Goal: Task Accomplishment & Management: Manage account settings

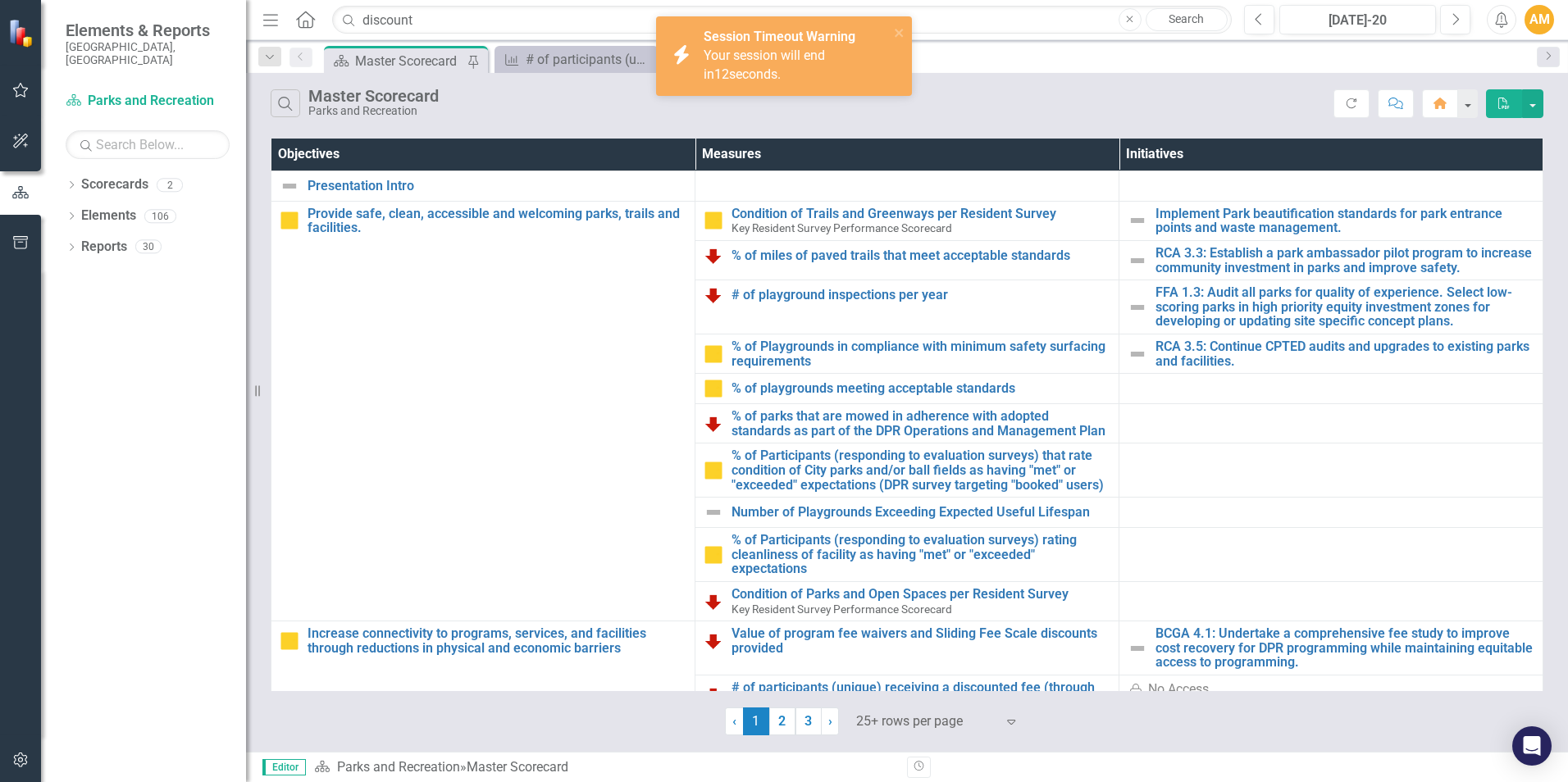
click at [1535, 13] on div "AM" at bounding box center [1540, 19] width 29 height 29
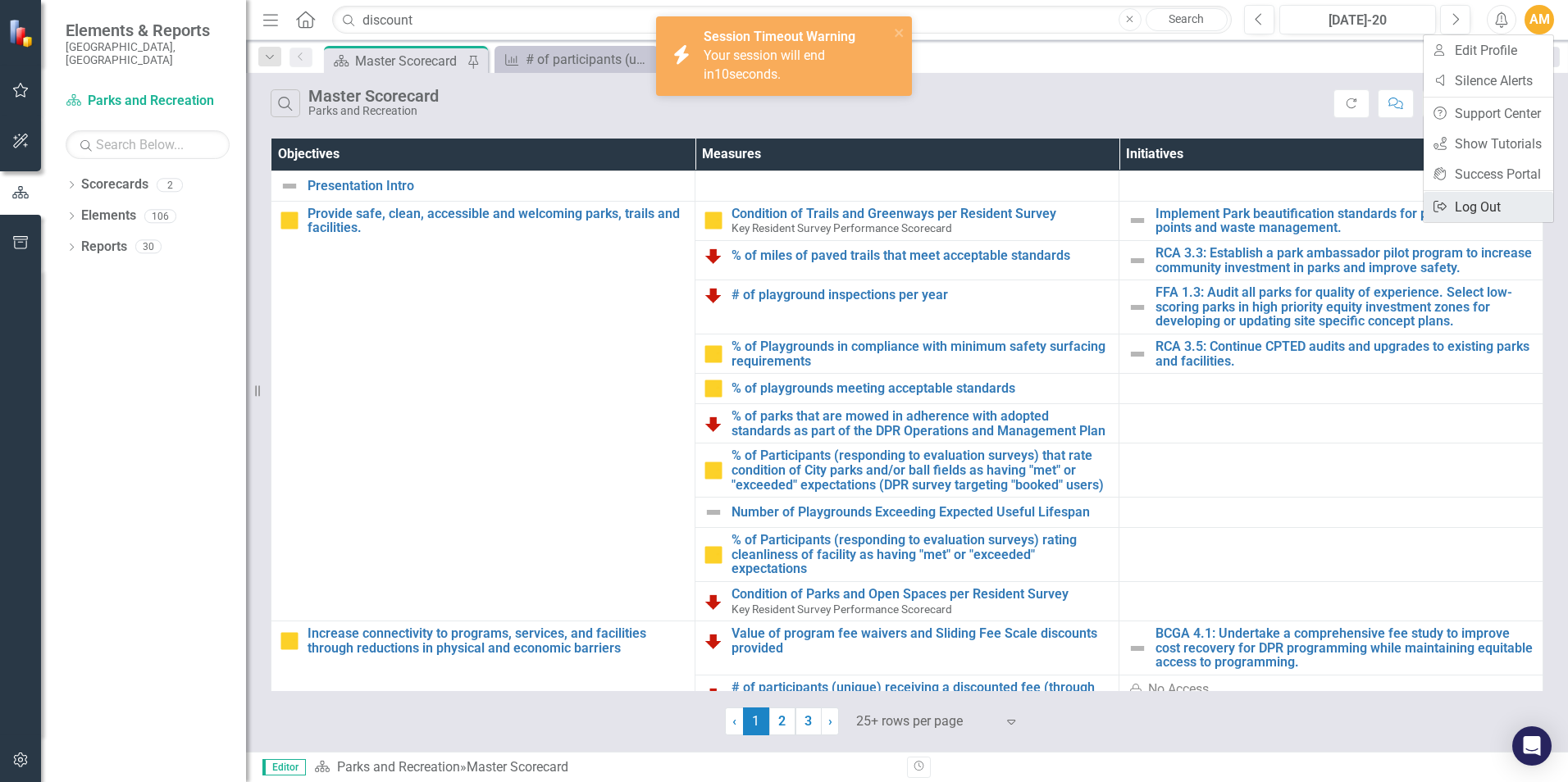
click at [1509, 202] on link "Logout Log Out" at bounding box center [1488, 207] width 130 height 30
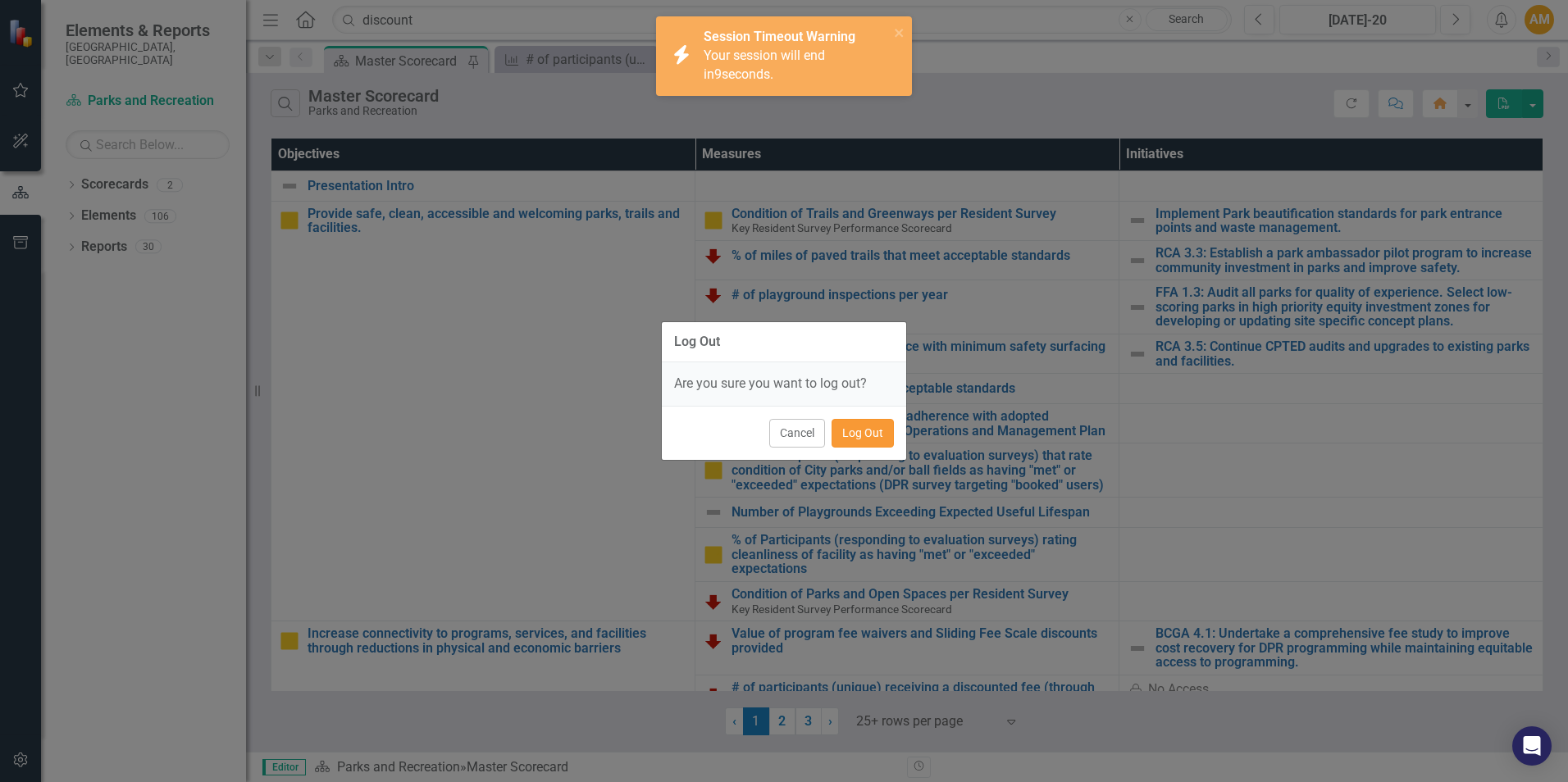
click at [866, 438] on button "Log Out" at bounding box center [863, 433] width 62 height 28
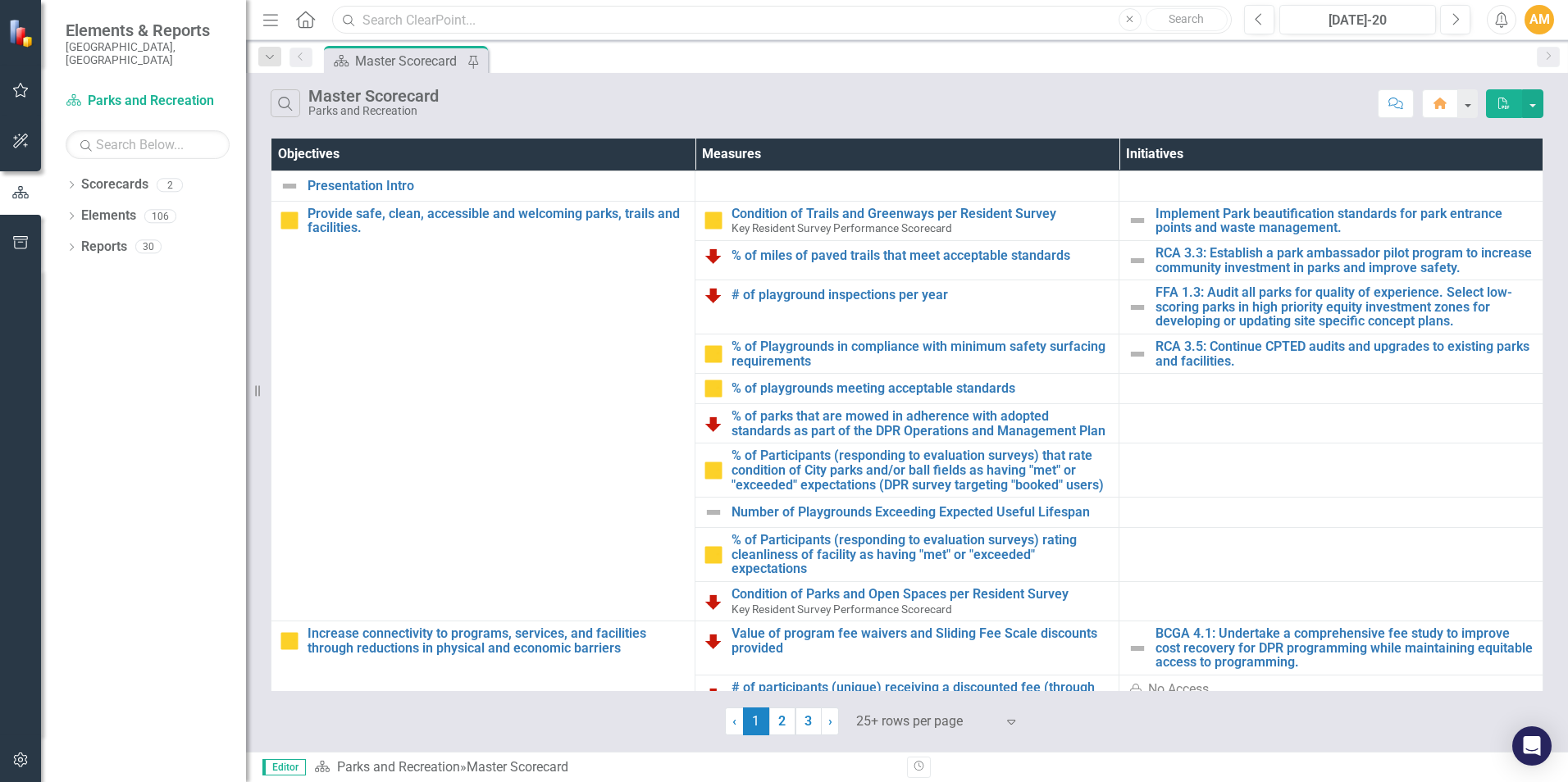
click at [469, 20] on input "text" at bounding box center [781, 19] width 900 height 28
click at [486, 16] on input "text" at bounding box center [781, 19] width 900 height 28
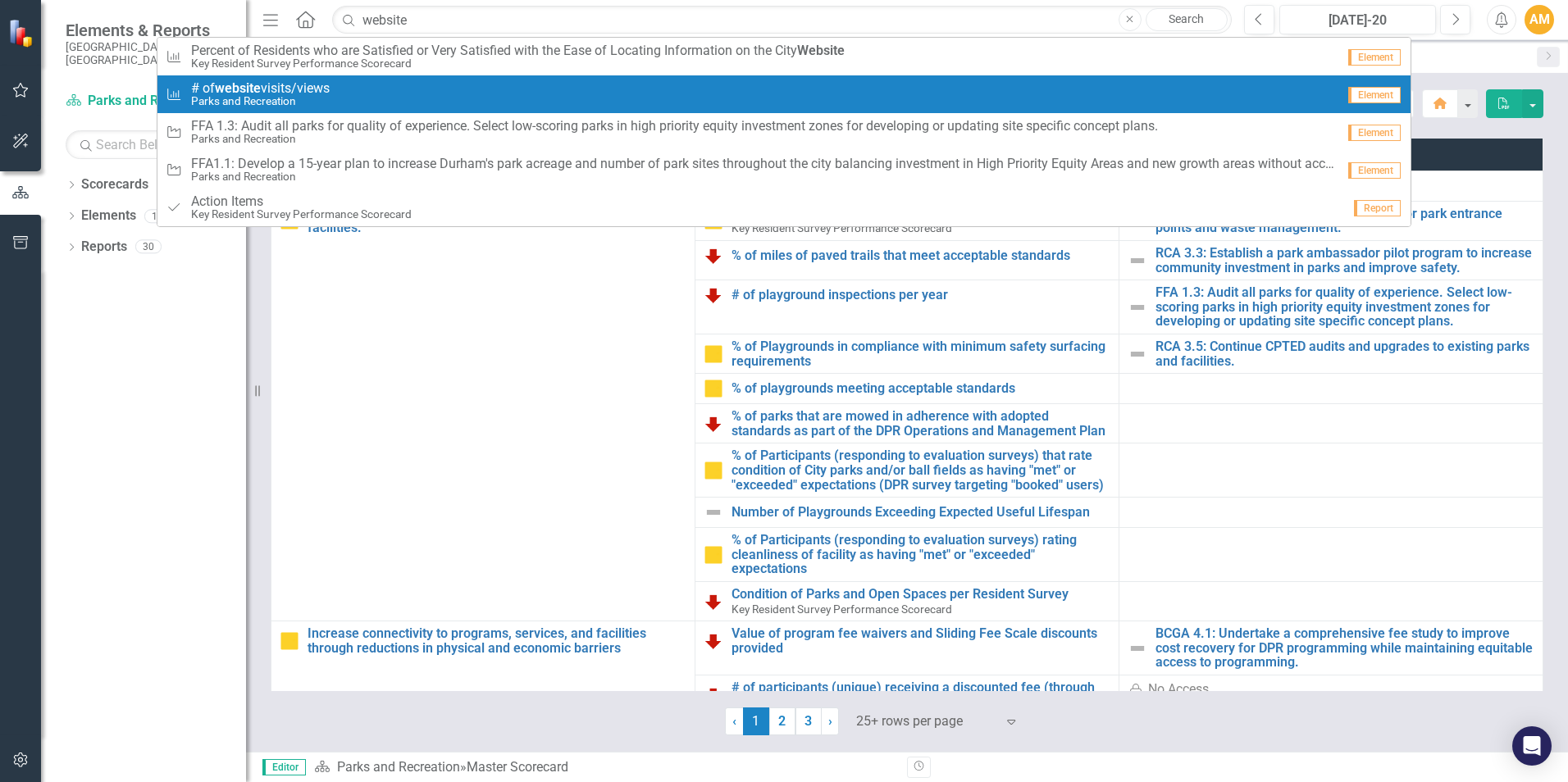
click at [305, 96] on small "Parks and Recreation" at bounding box center [260, 101] width 139 height 12
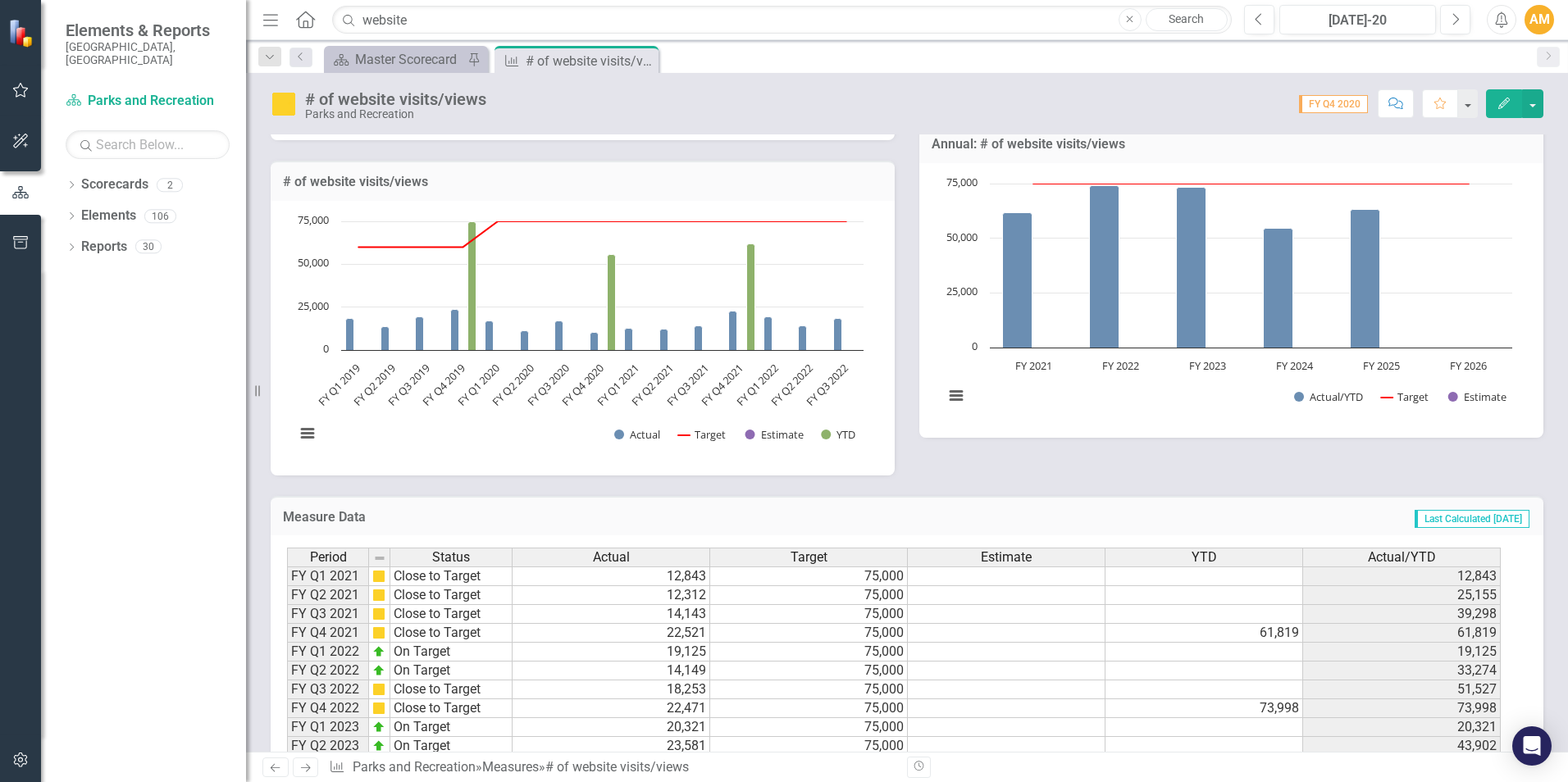
scroll to position [225, 0]
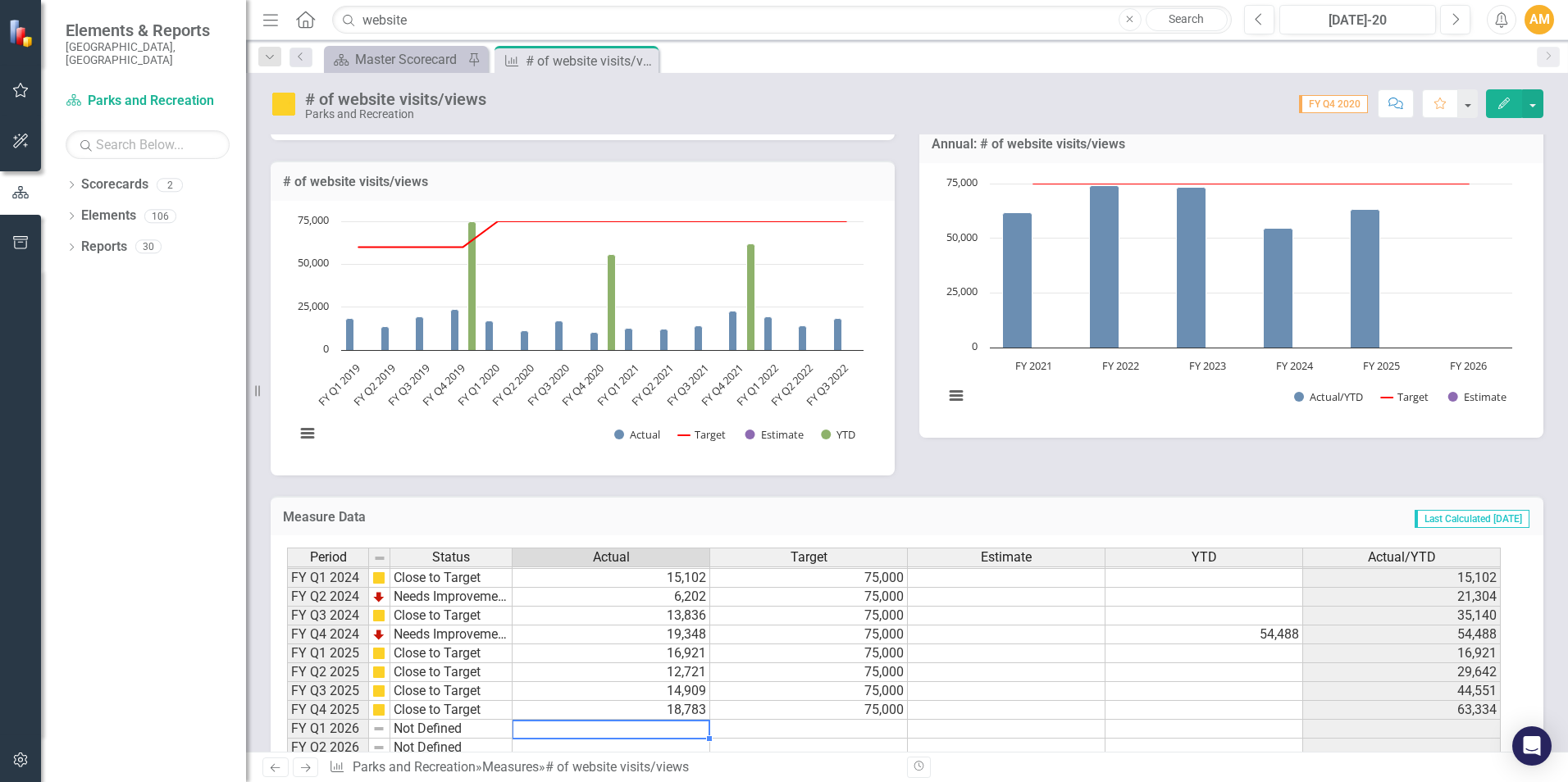
click at [644, 732] on td at bounding box center [611, 730] width 198 height 19
drag, startPoint x: 408, startPoint y: 19, endPoint x: 348, endPoint y: 23, distance: 60.1
click at [348, 23] on div "Search website Close Search" at bounding box center [778, 19] width 900 height 28
type input "facebook"
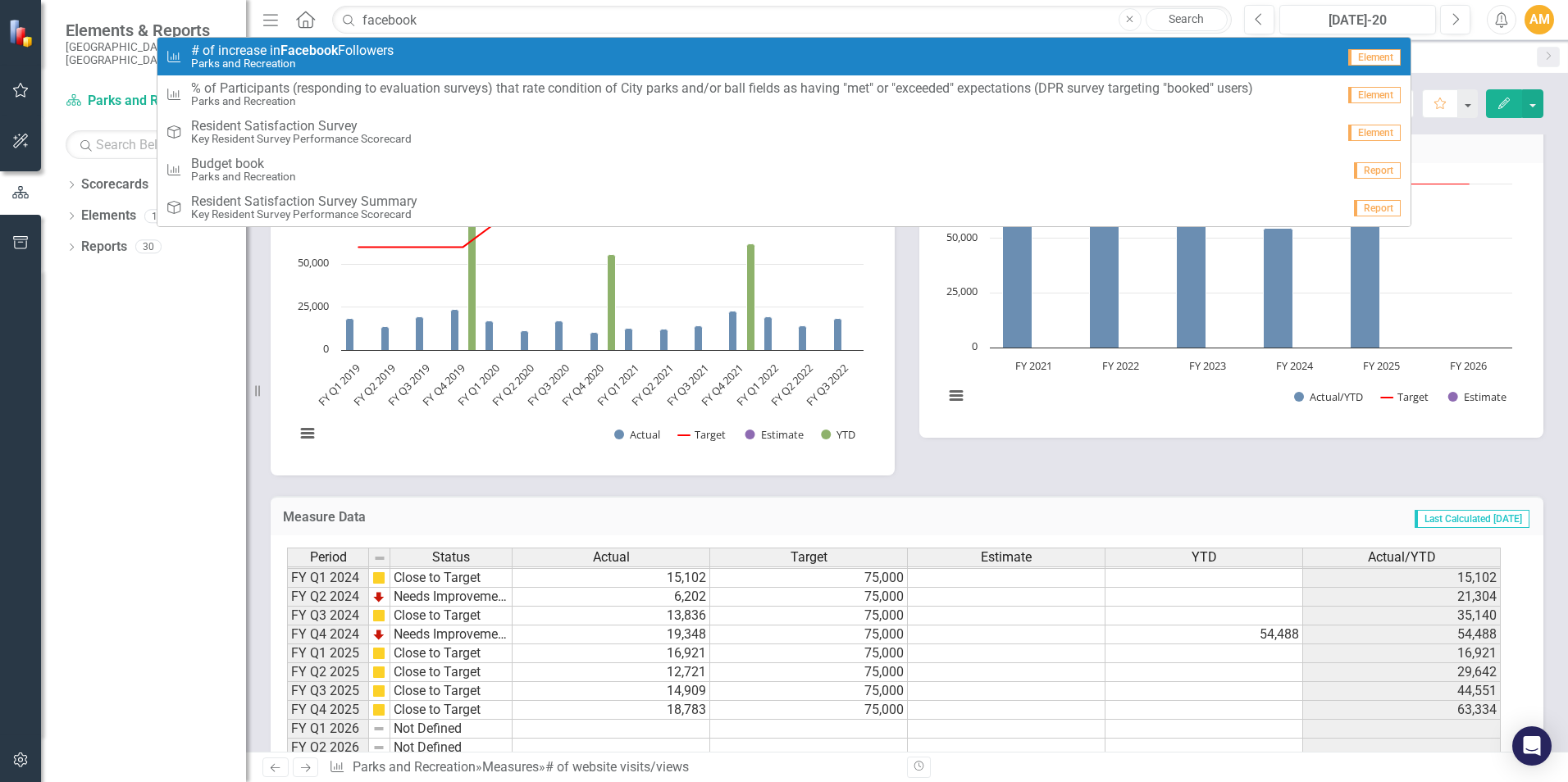
click at [338, 69] on small "Parks and Recreation" at bounding box center [292, 62] width 202 height 12
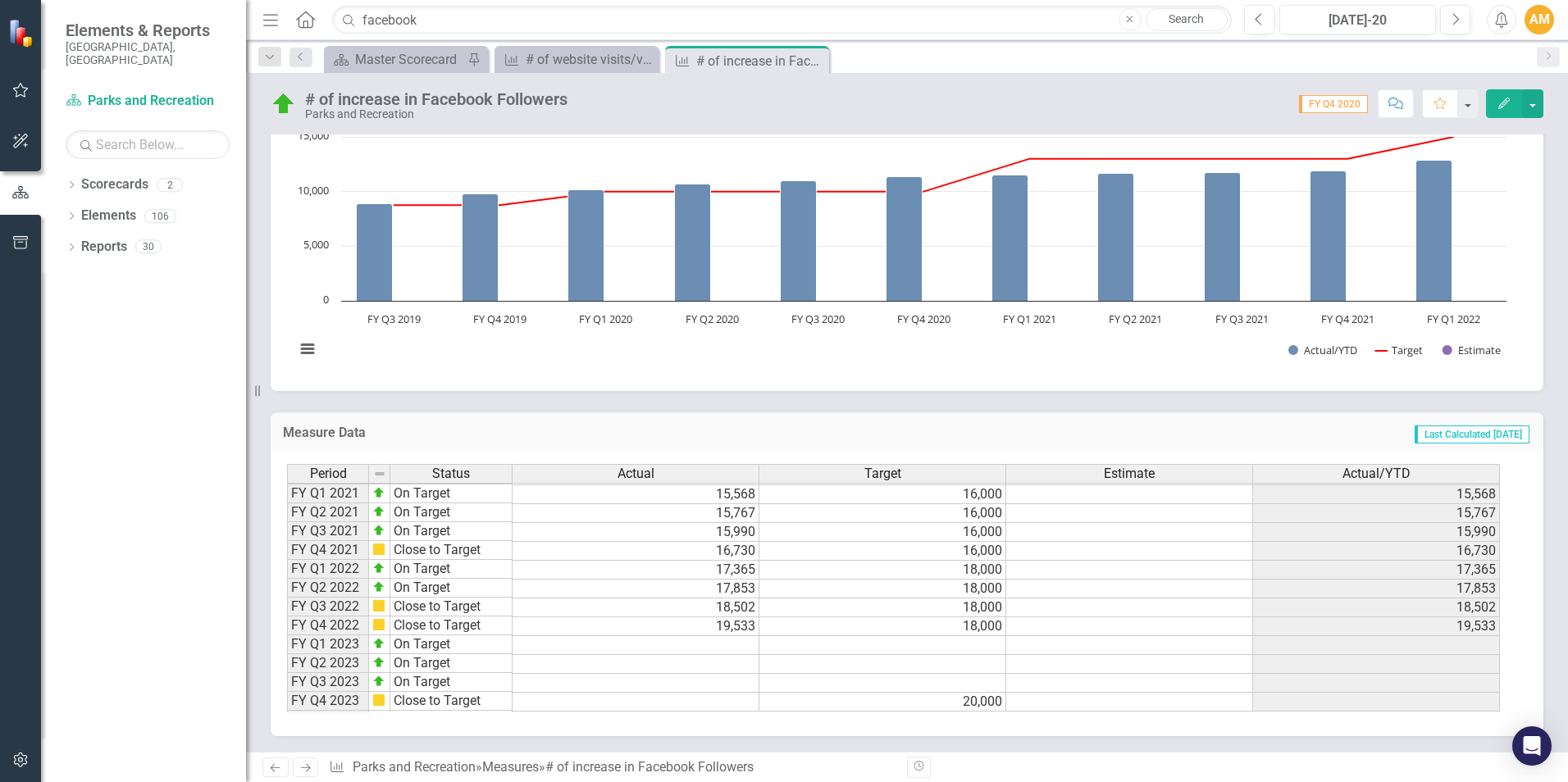
scroll to position [225, 0]
click at [657, 651] on td at bounding box center [636, 646] width 247 height 19
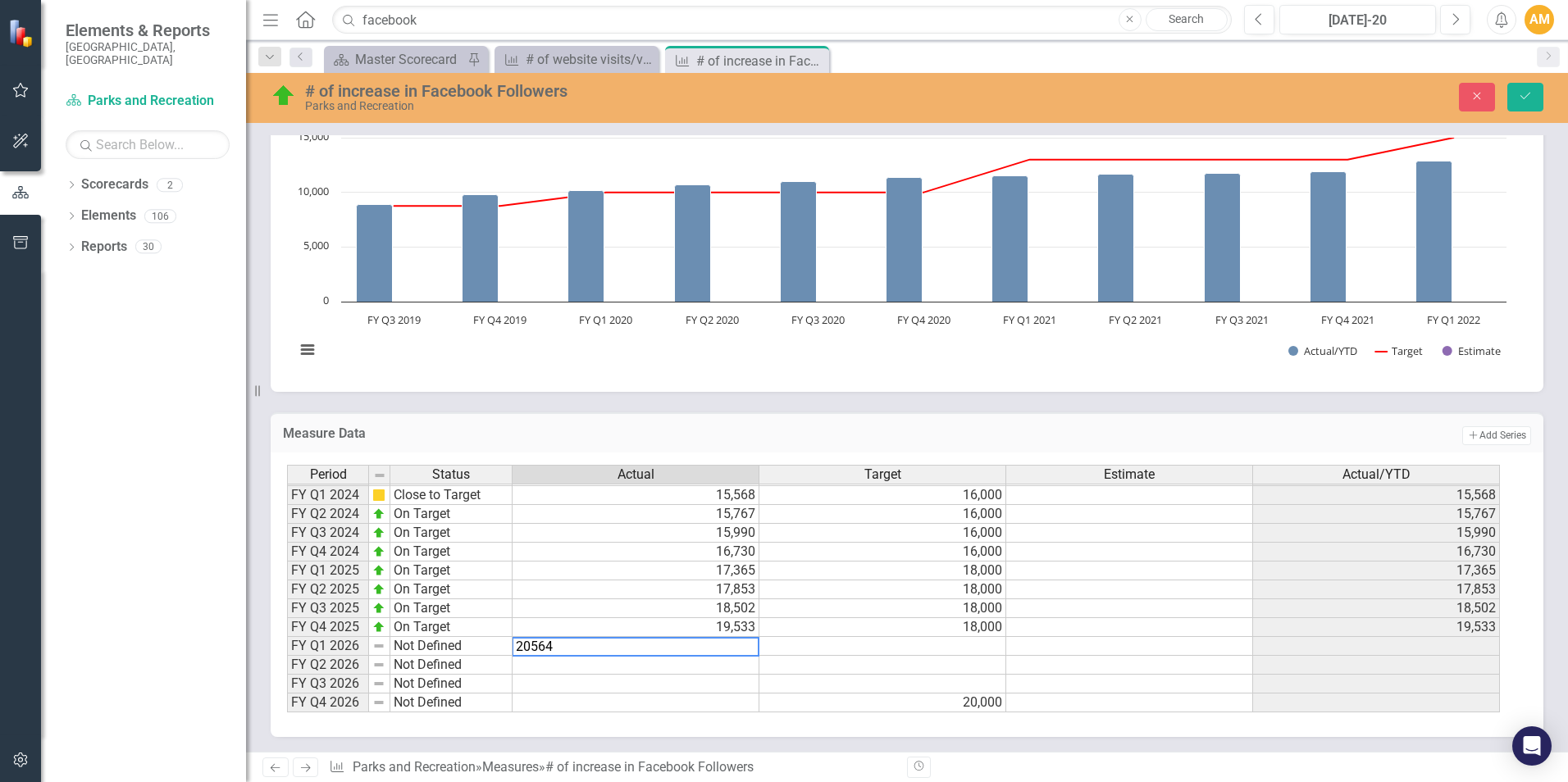
type textarea "20564"
click at [644, 691] on td at bounding box center [636, 684] width 247 height 19
click at [1534, 105] on button "Save" at bounding box center [1525, 96] width 36 height 28
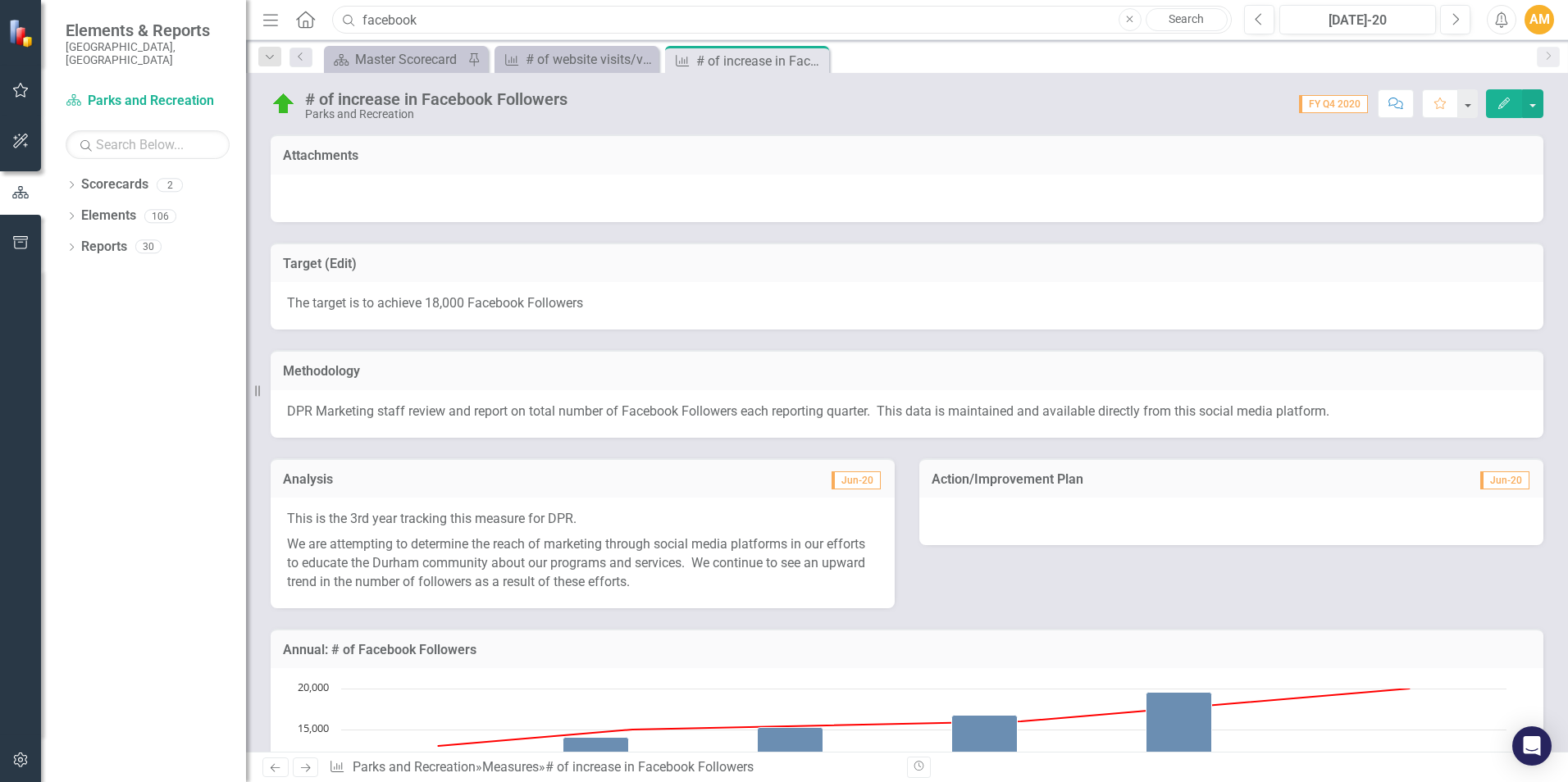
click at [420, 21] on input "facebook" at bounding box center [781, 19] width 900 height 28
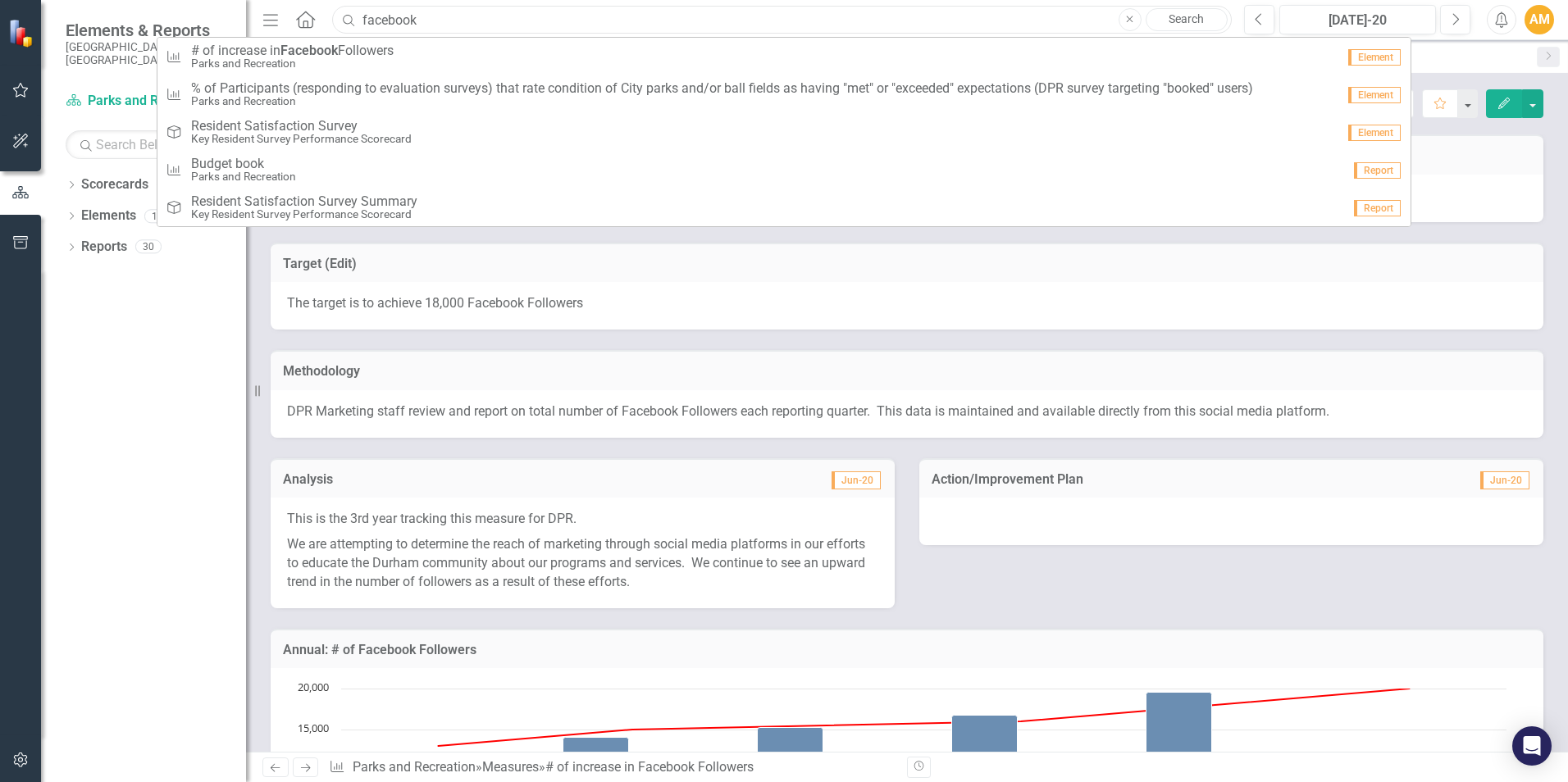
drag, startPoint x: 420, startPoint y: 21, endPoint x: 358, endPoint y: 34, distance: 63.3
click at [358, 34] on input "facebook" at bounding box center [781, 19] width 900 height 28
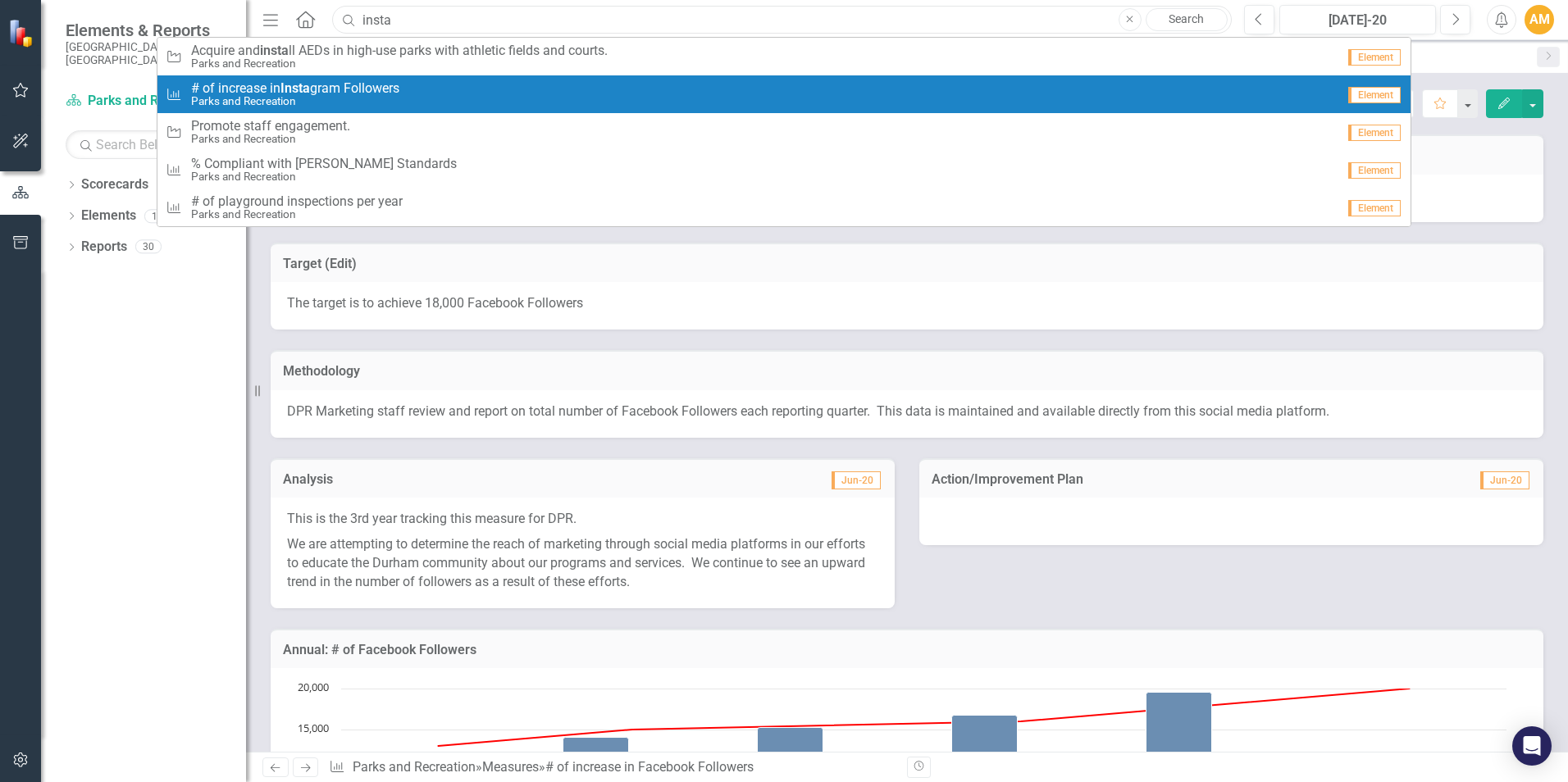
type input "insta"
click at [409, 93] on div "Measure # of increase in Insta gram Followers Parks and Recreation" at bounding box center [751, 94] width 1171 height 27
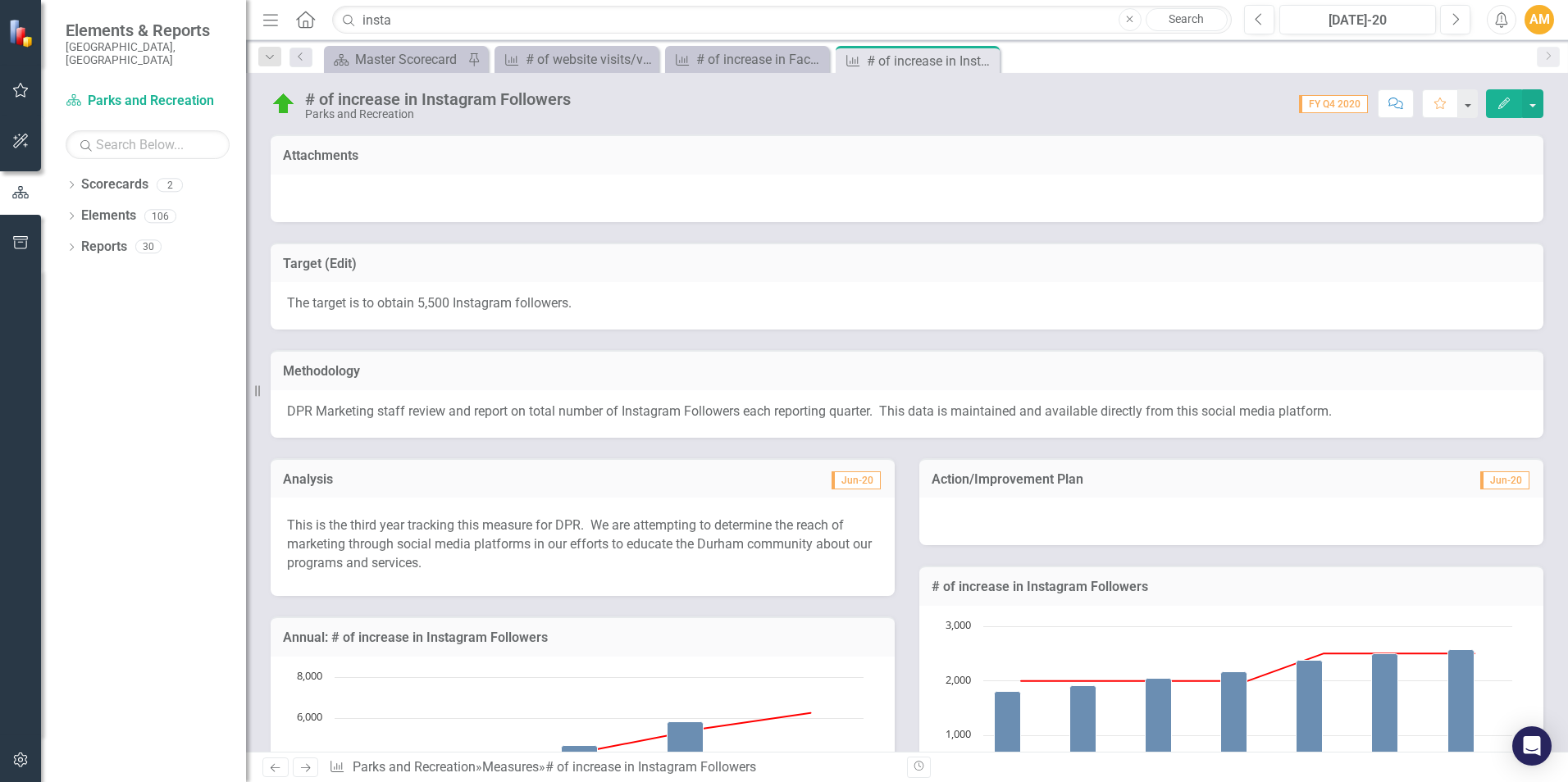
scroll to position [539, 0]
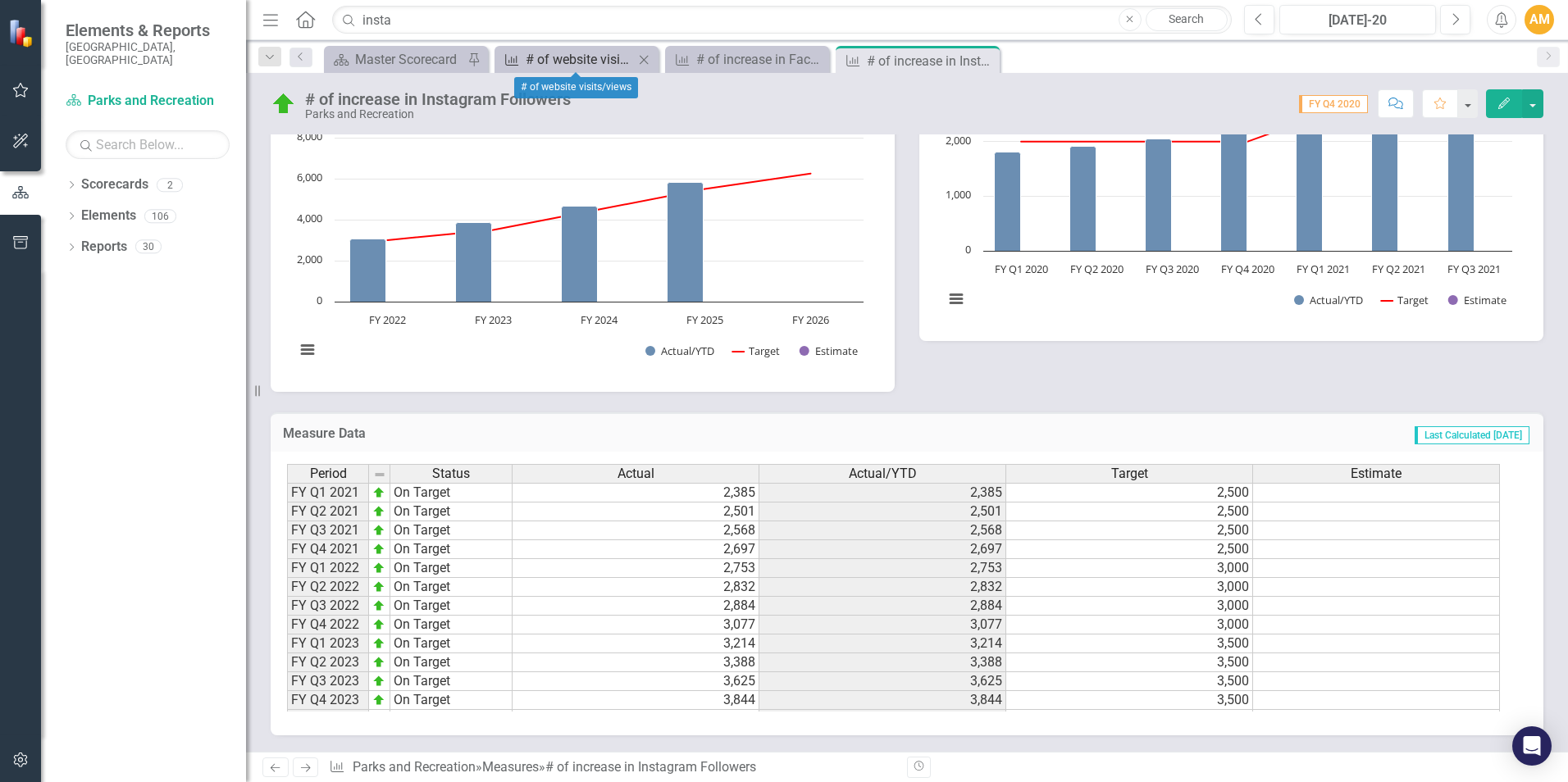
click at [577, 57] on div "# of website visits/views" at bounding box center [580, 60] width 108 height 20
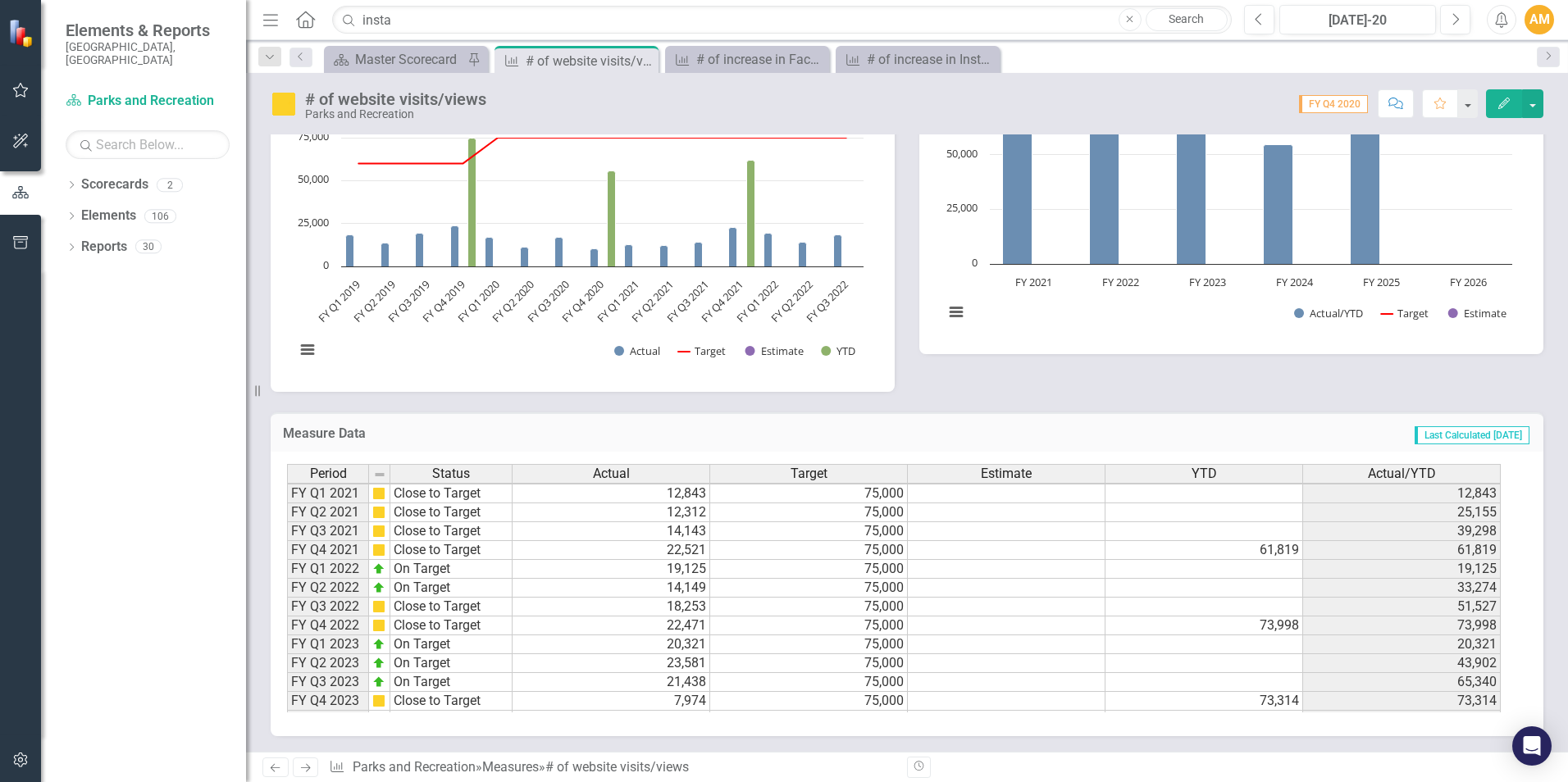
scroll to position [225, 0]
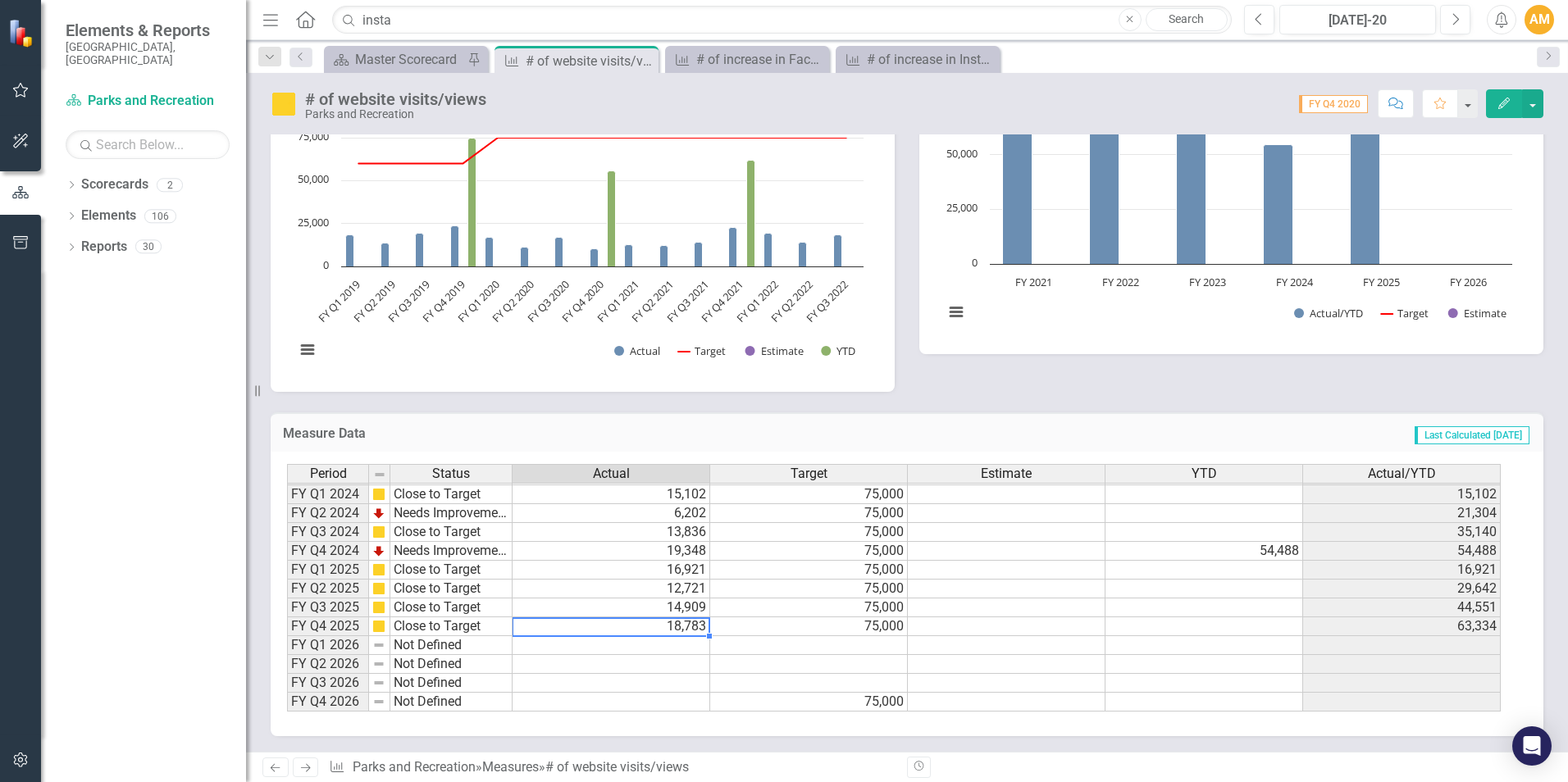
click at [604, 629] on td "18,783" at bounding box center [611, 627] width 198 height 19
click at [607, 649] on td at bounding box center [611, 646] width 198 height 19
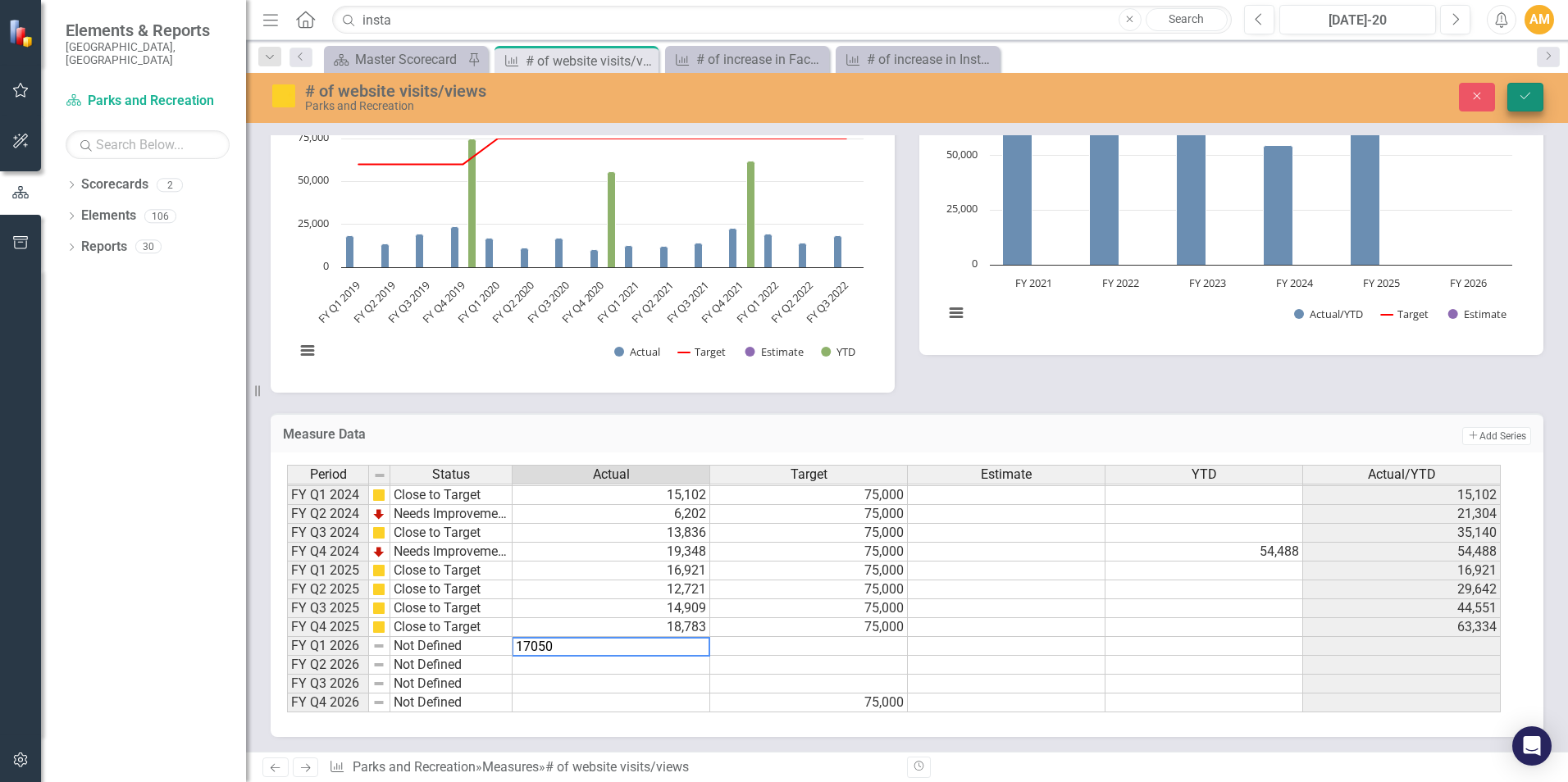
type textarea "17050"
click at [1530, 93] on icon "Save" at bounding box center [1526, 96] width 15 height 11
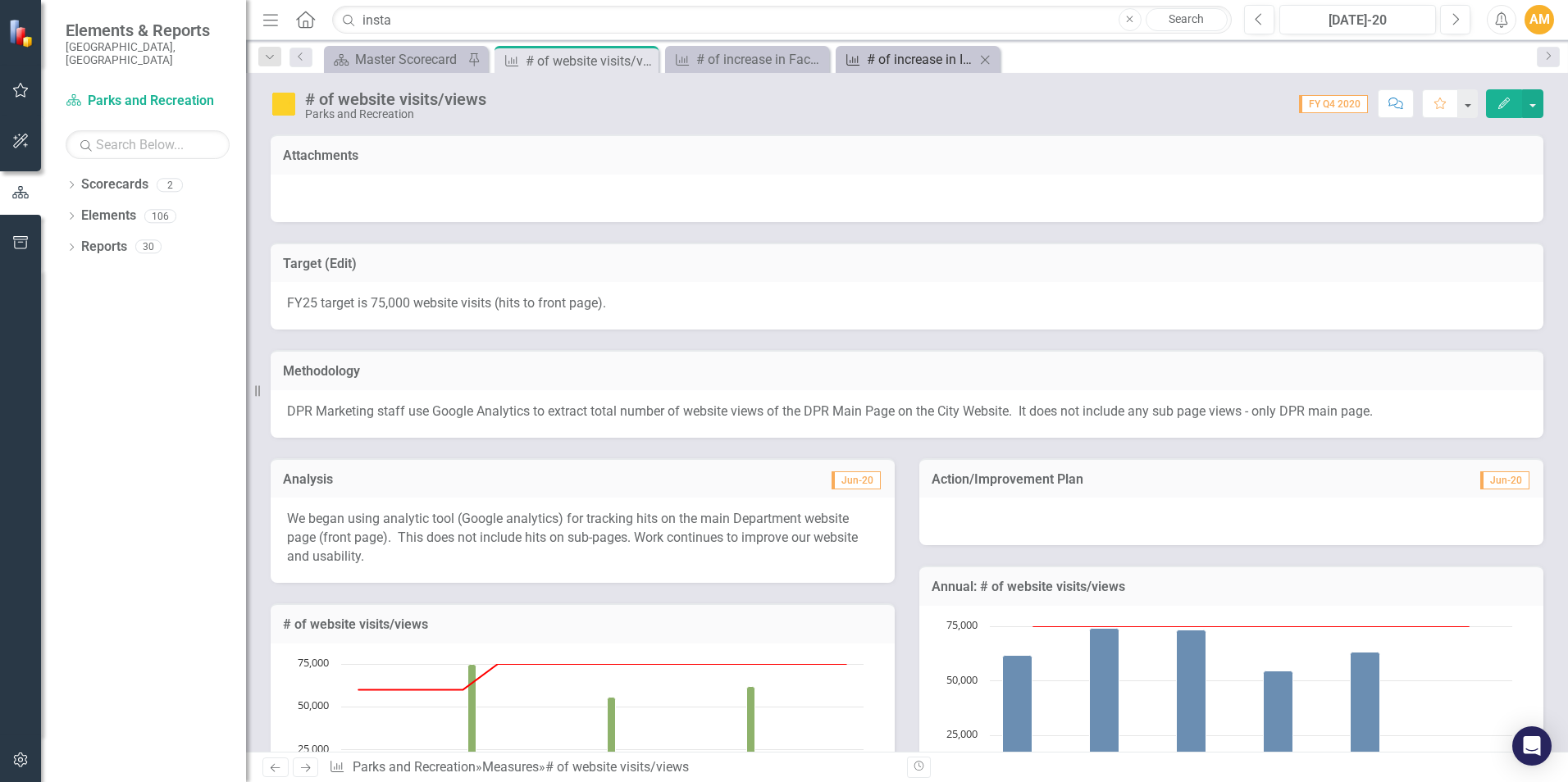
click at [903, 53] on div "# of increase in Instagram Followers" at bounding box center [921, 60] width 108 height 20
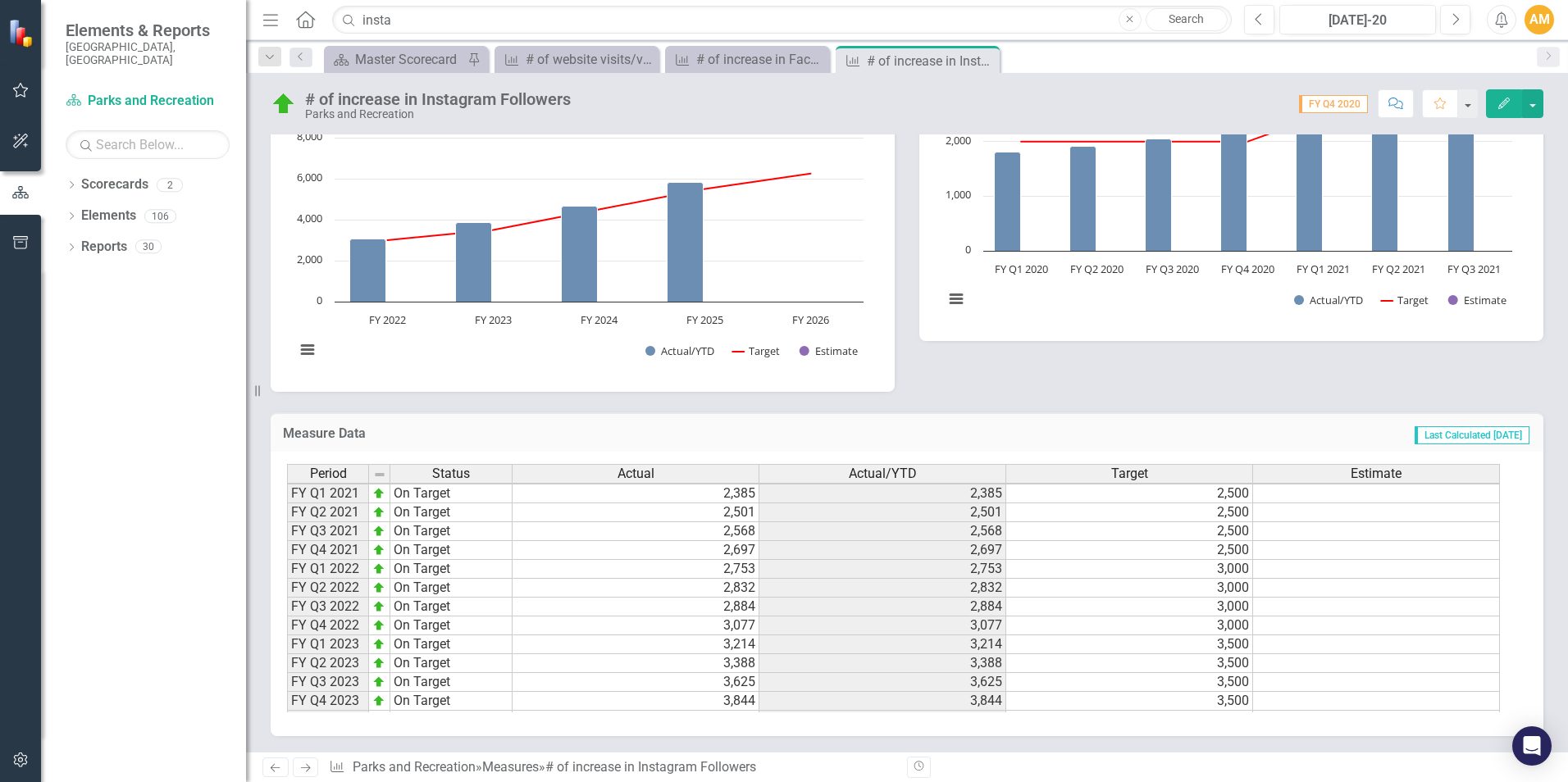
scroll to position [225, 0]
click at [287, 656] on div "Period Status Actual Actual/YTD Target Estimate FY Q1 2021 On Target 2,385 2,38…" at bounding box center [287, 475] width 0 height 473
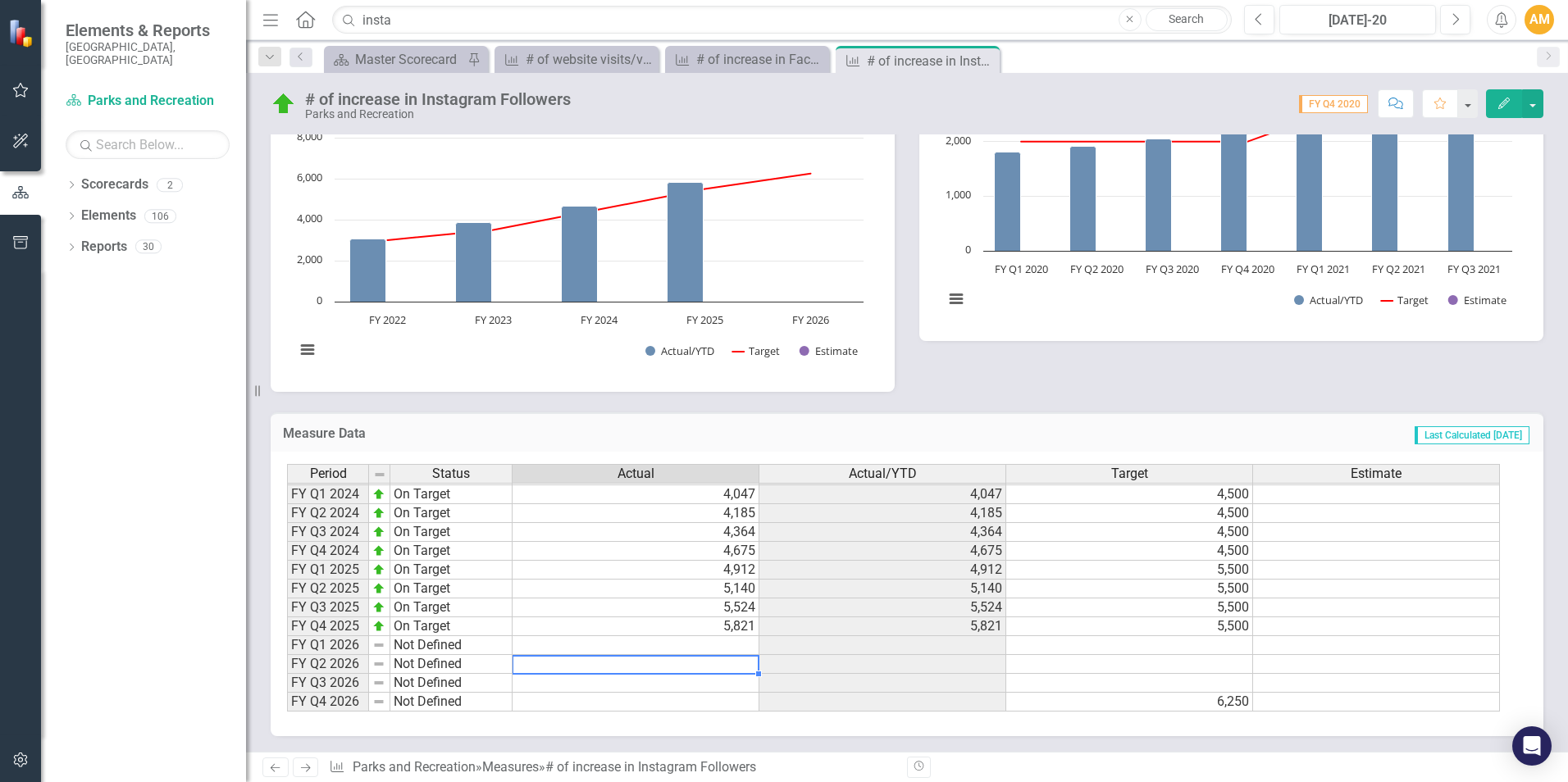
click at [716, 646] on td at bounding box center [636, 646] width 247 height 19
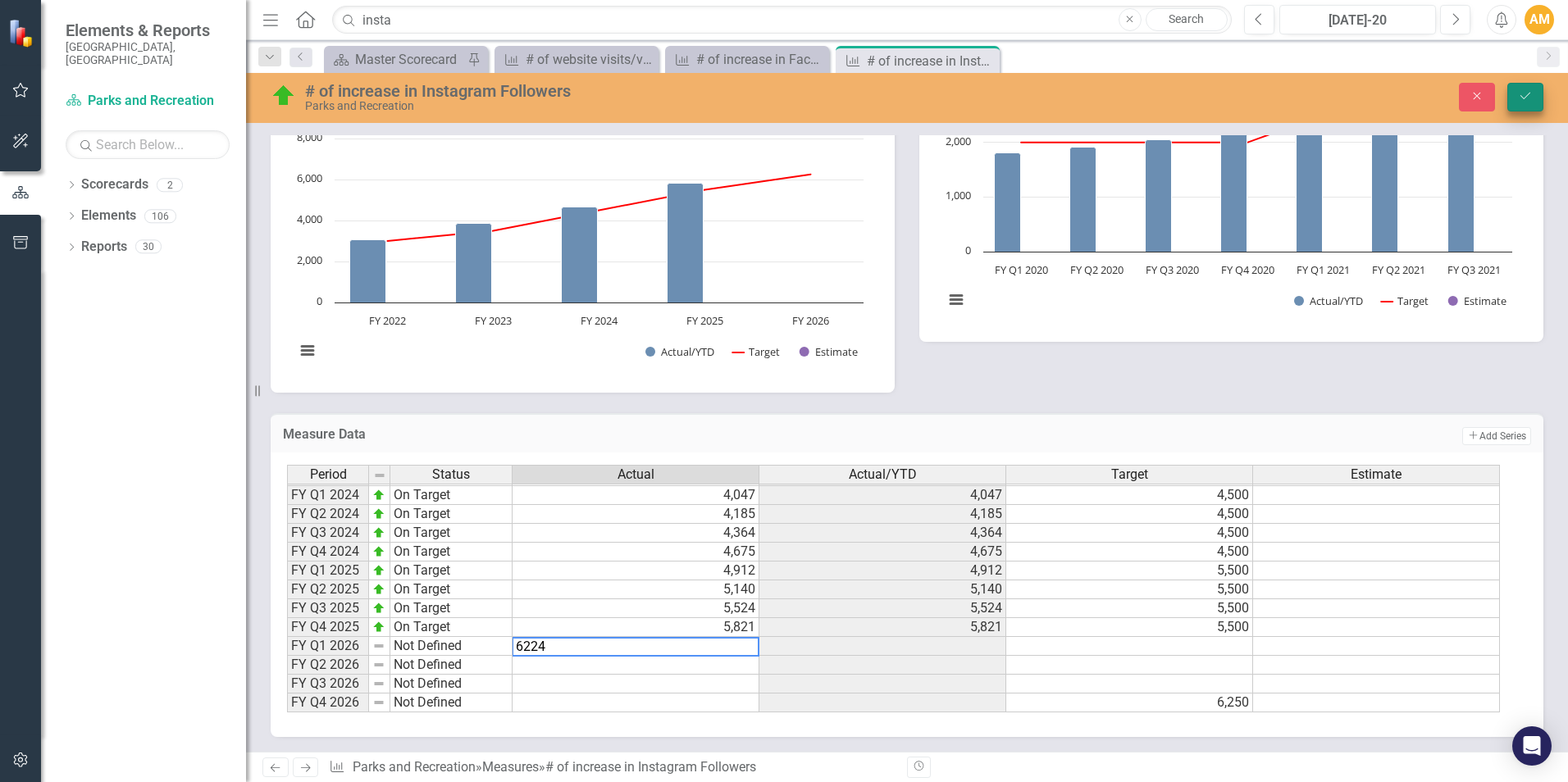
type textarea "6224"
click at [1517, 96] on button "Save" at bounding box center [1525, 96] width 36 height 28
